Goal: Check status

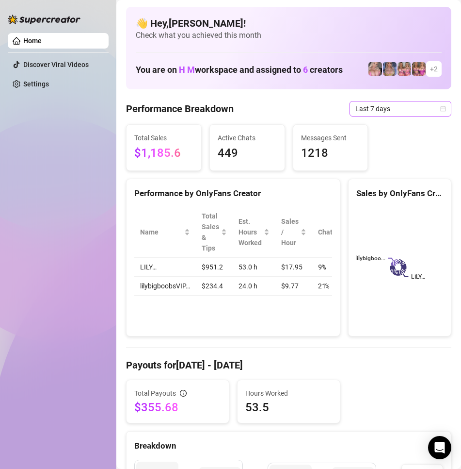
click at [440, 110] on icon "calendar" at bounding box center [443, 109] width 6 height 6
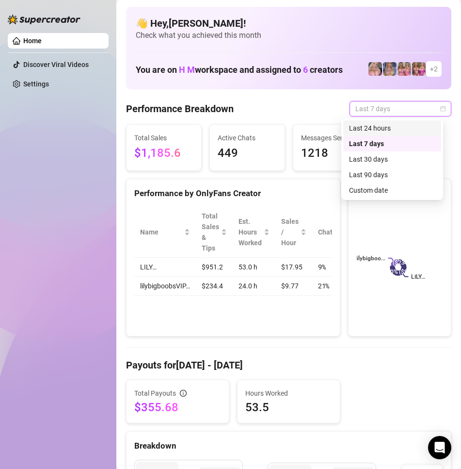
click at [379, 132] on div "Last 24 hours" at bounding box center [392, 128] width 86 height 11
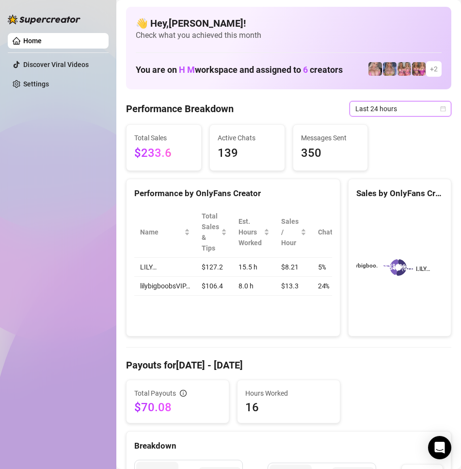
click at [440, 108] on icon "calendar" at bounding box center [443, 109] width 6 height 6
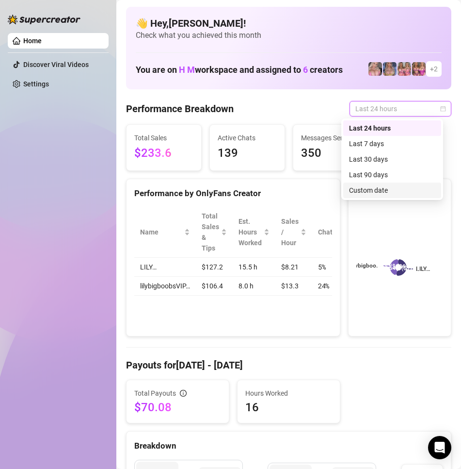
click at [382, 187] on div "Custom date" at bounding box center [392, 190] width 86 height 11
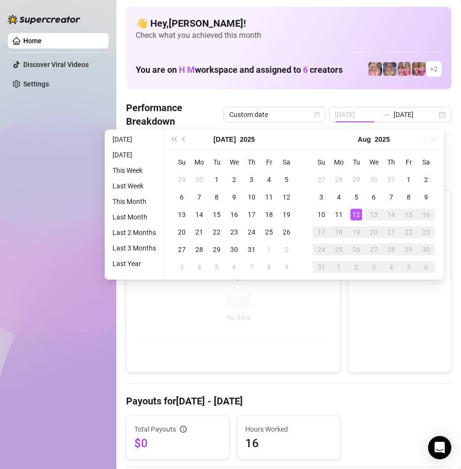
click at [355, 213] on div "12" at bounding box center [357, 215] width 12 height 12
click at [357, 213] on div "12" at bounding box center [357, 215] width 12 height 12
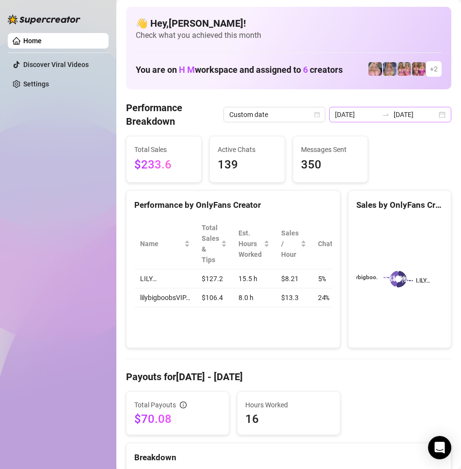
click at [430, 117] on div "[DATE] [DATE]" at bounding box center [390, 115] width 122 height 16
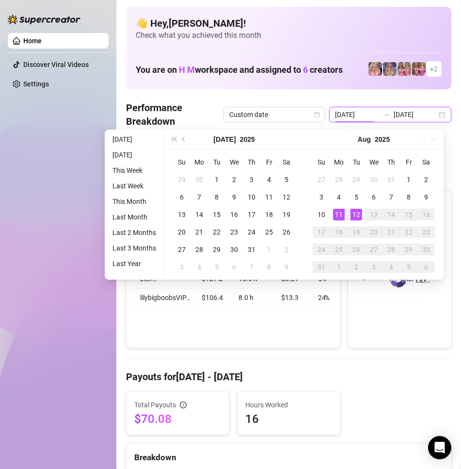
type input "[DATE]"
click at [354, 211] on div "12" at bounding box center [357, 215] width 12 height 12
type input "[DATE]"
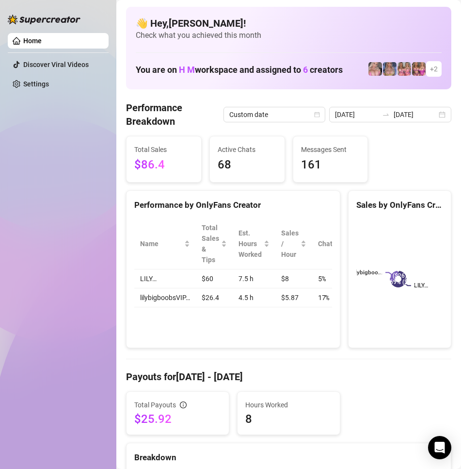
click at [377, 342] on div "LILY… lilybigboo... 69% ($60) 30% ($26)" at bounding box center [400, 280] width 87 height 124
